Goal: Information Seeking & Learning: Compare options

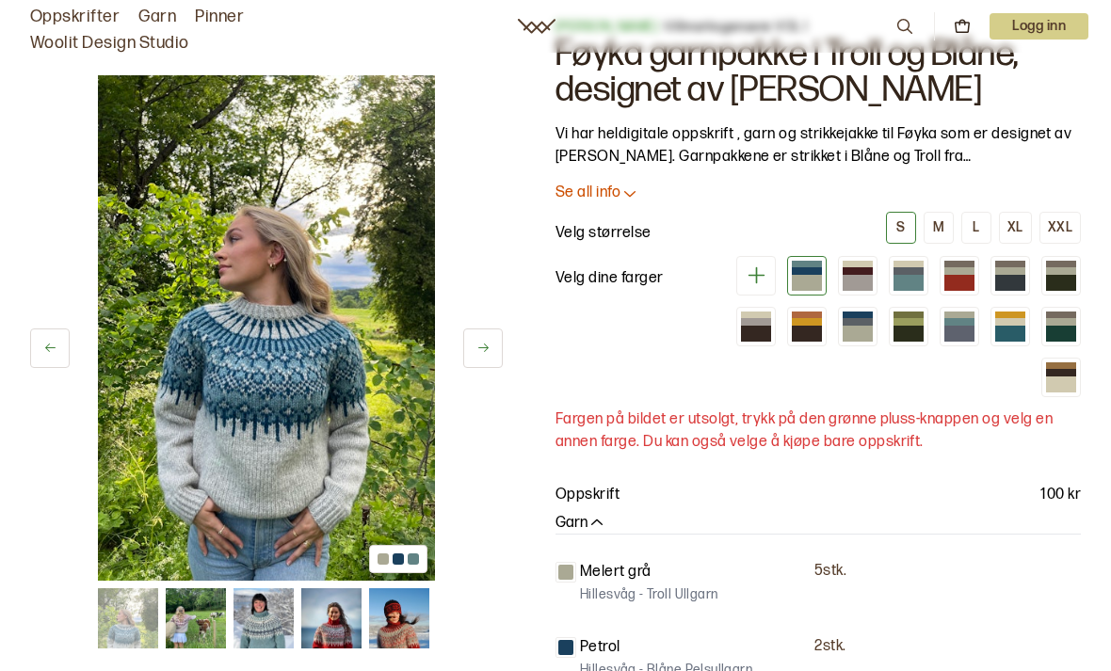
scroll to position [58, 0]
click at [907, 323] on div at bounding box center [908, 320] width 30 height 7
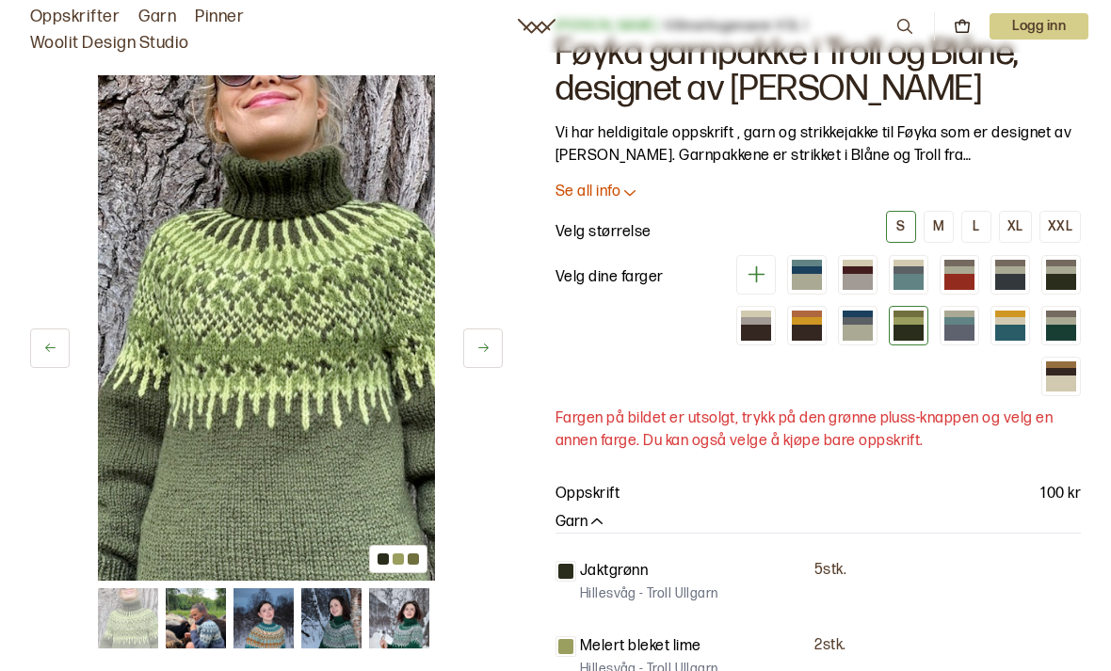
click at [1065, 329] on div at bounding box center [1061, 333] width 30 height 16
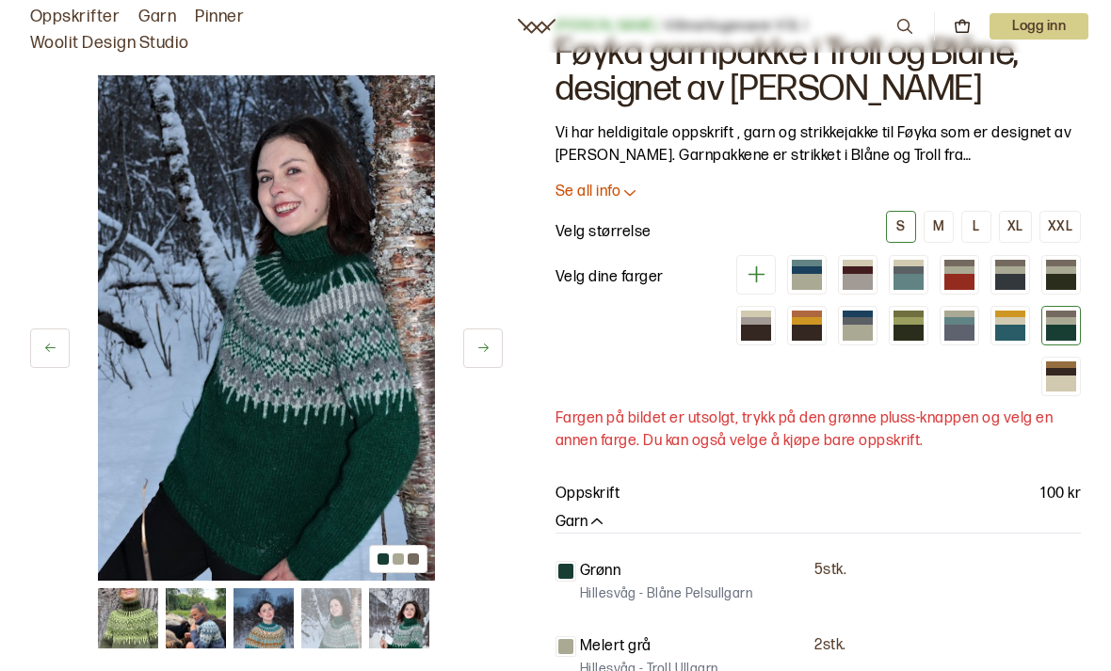
click at [1062, 271] on div at bounding box center [1061, 269] width 30 height 7
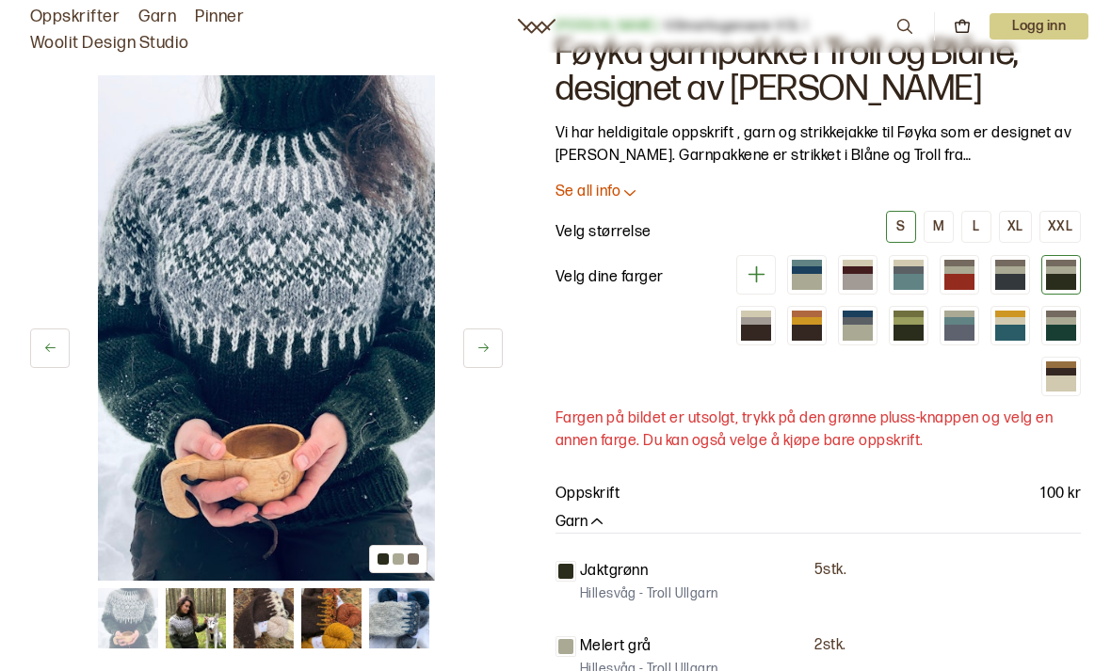
click at [1003, 286] on div at bounding box center [1010, 282] width 30 height 16
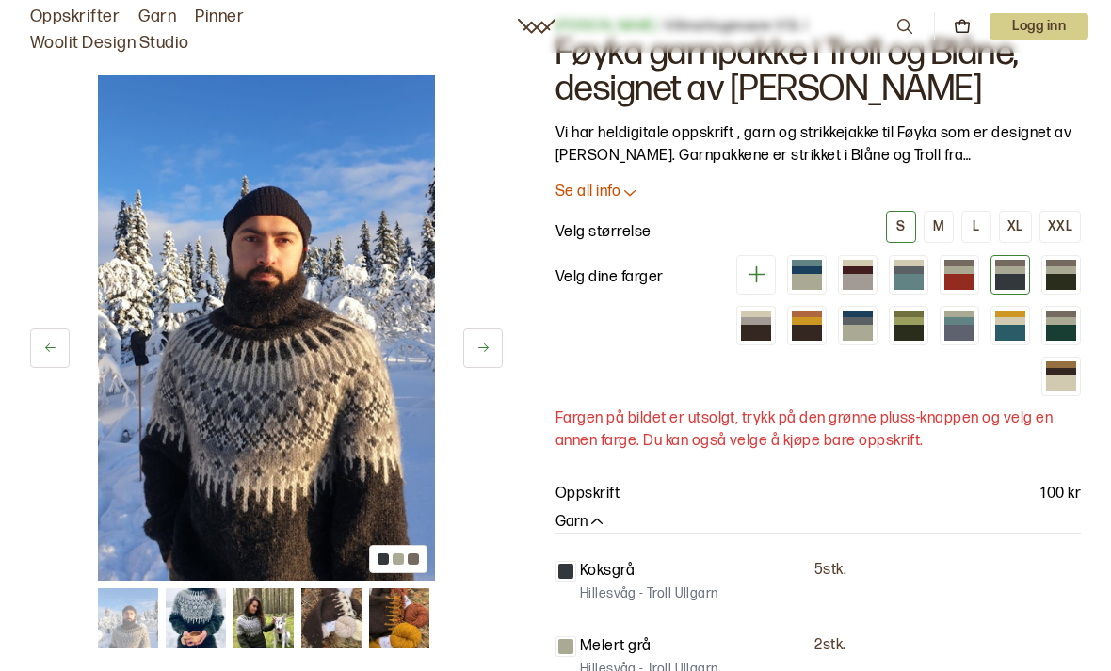
click at [961, 277] on div at bounding box center [959, 282] width 30 height 16
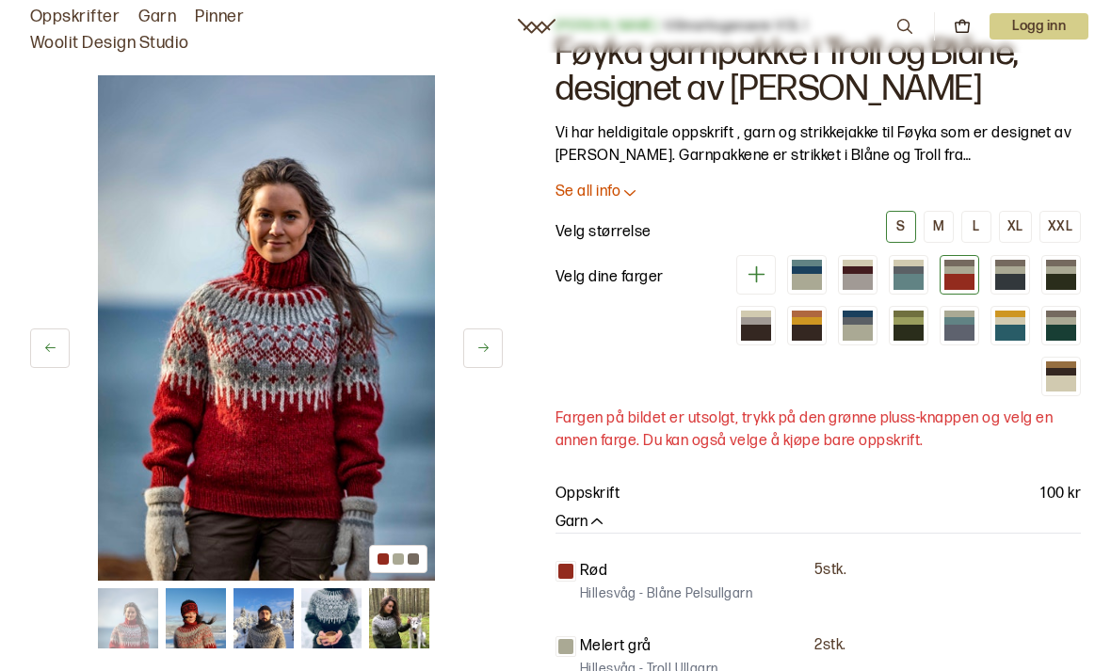
click at [804, 286] on div at bounding box center [807, 282] width 30 height 16
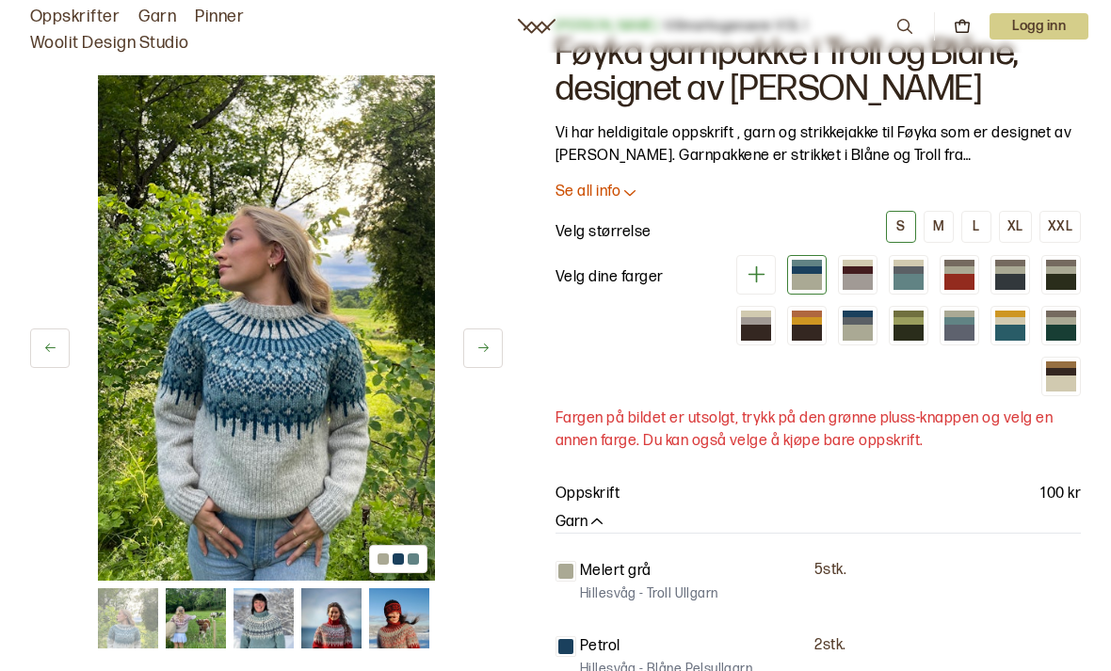
click at [770, 328] on div at bounding box center [756, 333] width 30 height 16
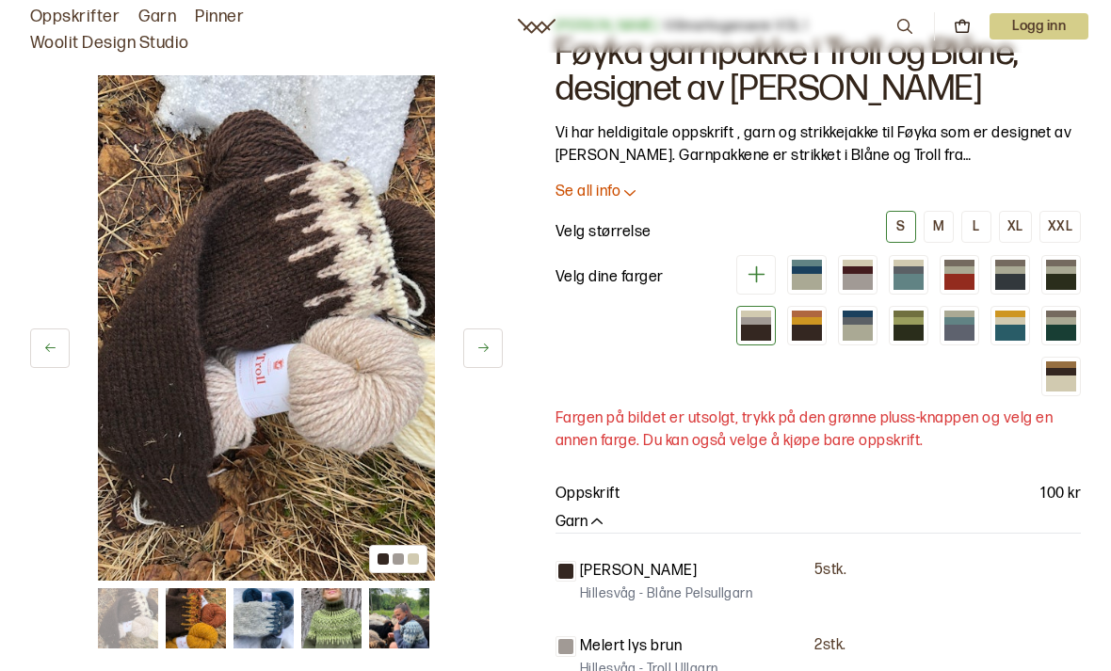
click at [859, 329] on div at bounding box center [858, 333] width 30 height 16
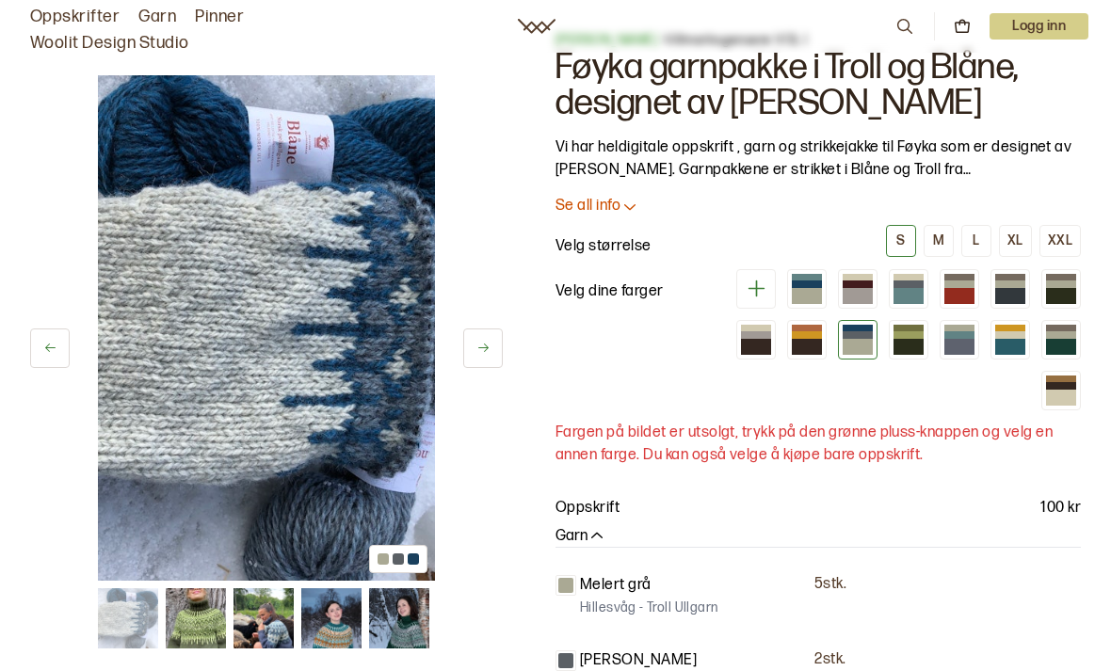
scroll to position [43, 0]
click at [914, 343] on div at bounding box center [908, 348] width 30 height 16
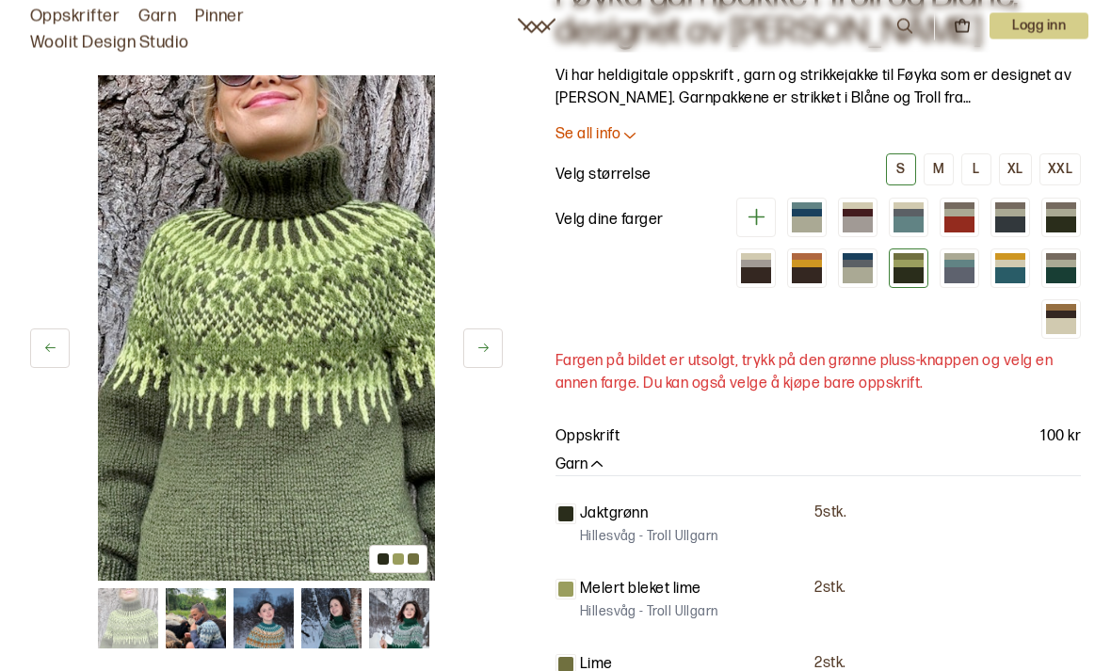
click at [957, 279] on div at bounding box center [959, 276] width 30 height 16
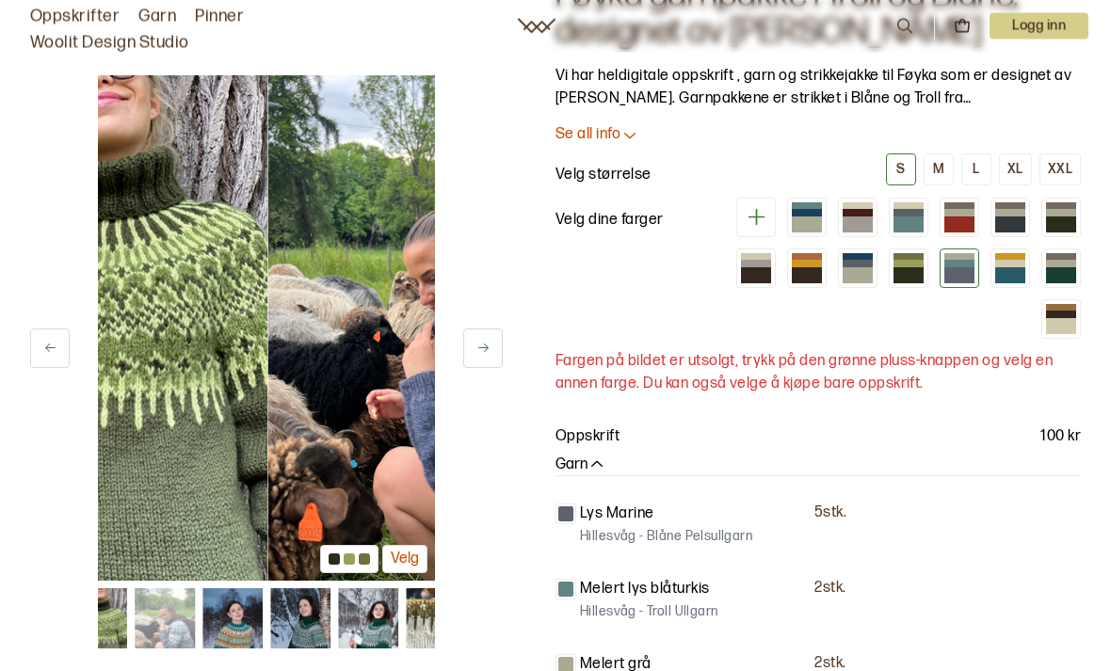
scroll to position [116, 0]
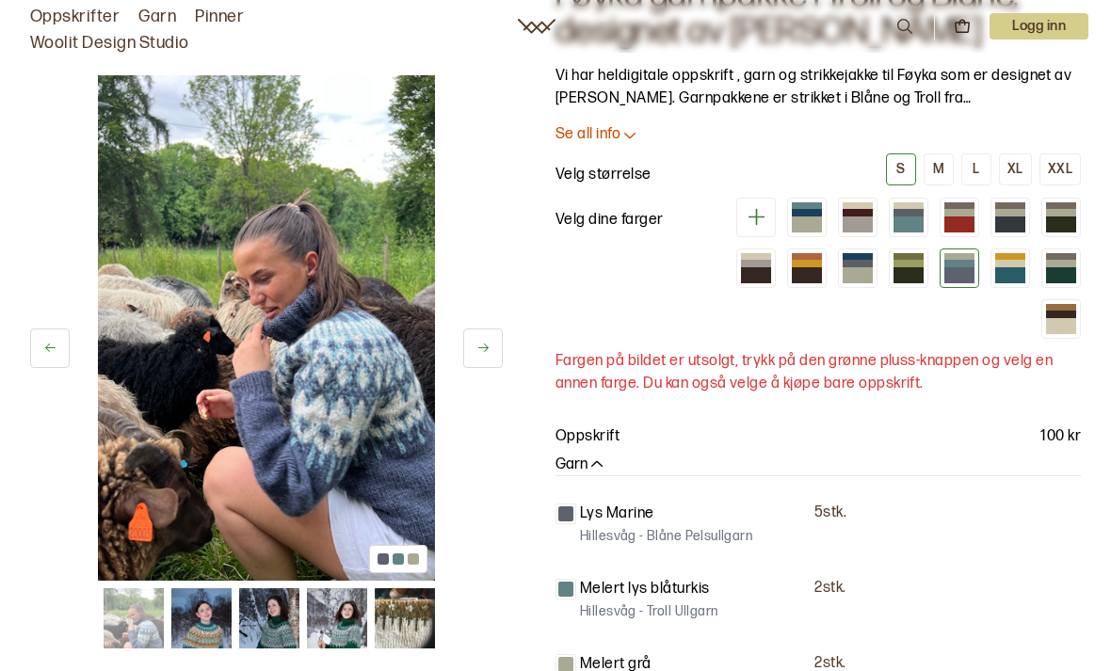
click at [1010, 276] on div at bounding box center [1010, 275] width 30 height 16
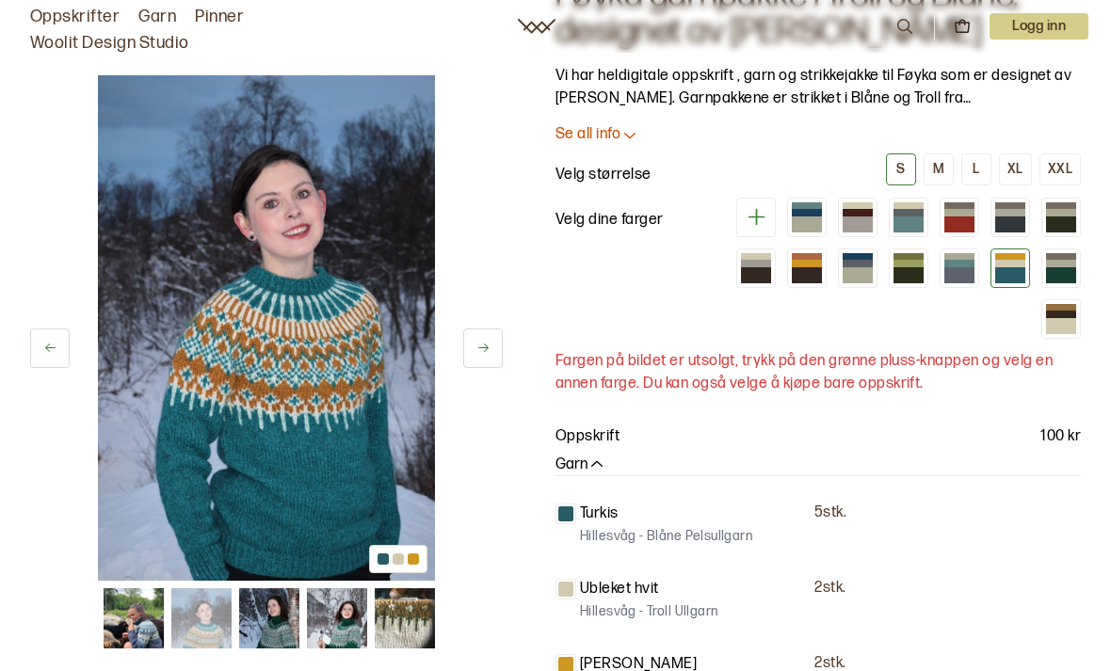
click at [1068, 269] on div at bounding box center [1061, 275] width 30 height 16
